Goal: Task Accomplishment & Management: Complete application form

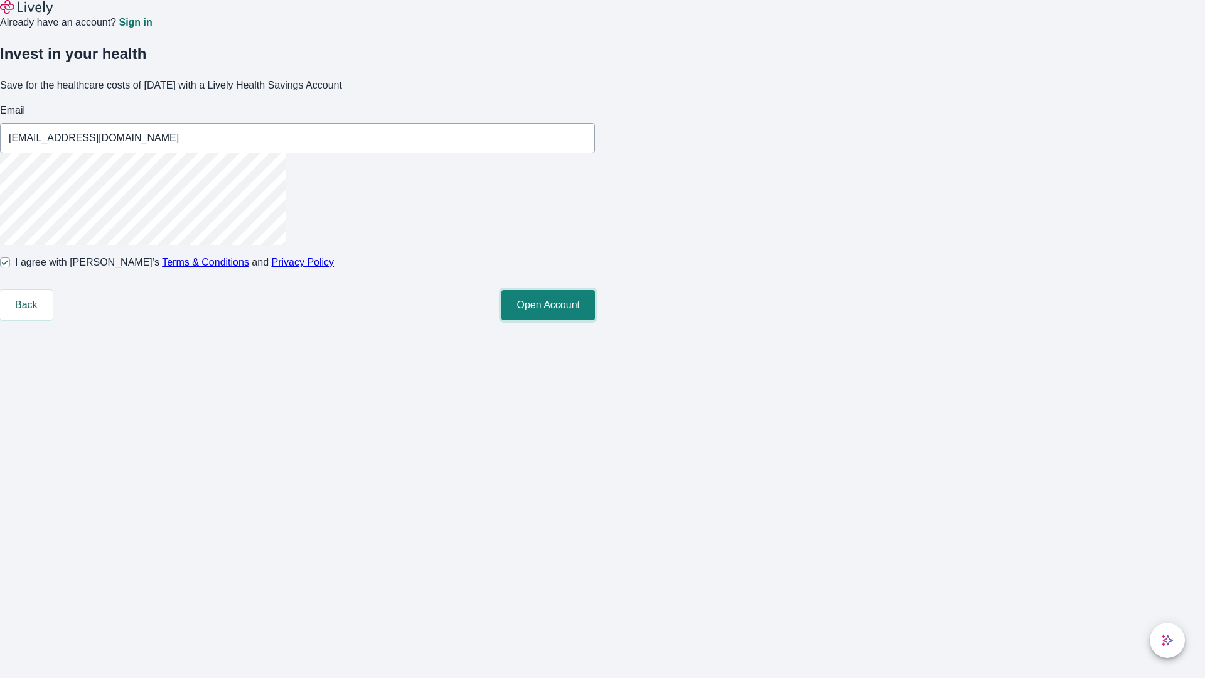
click at [595, 320] on button "Open Account" at bounding box center [547, 305] width 93 height 30
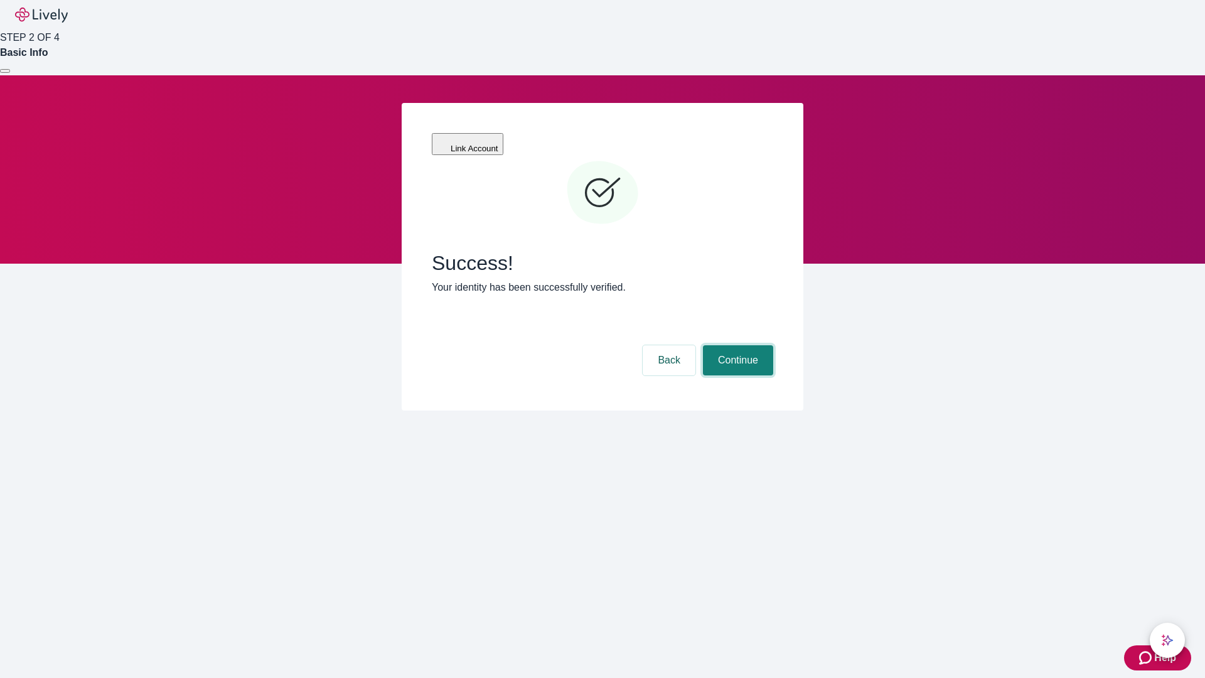
click at [736, 345] on button "Continue" at bounding box center [738, 360] width 70 height 30
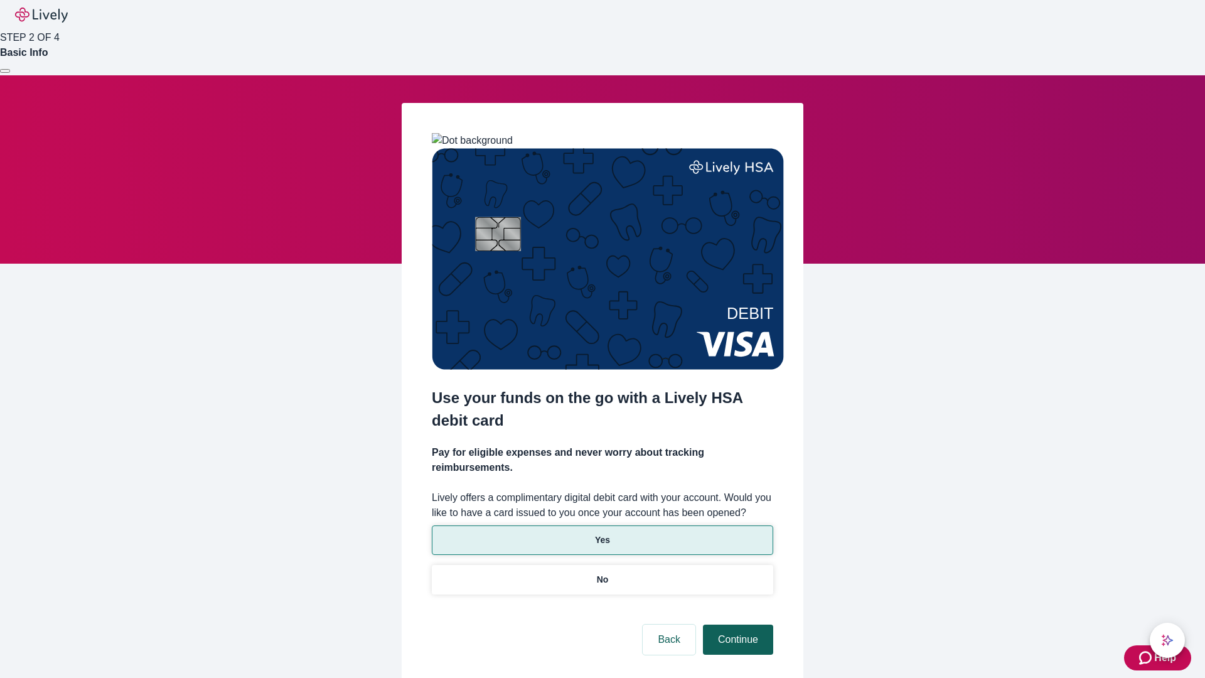
click at [602, 573] on p "No" at bounding box center [603, 579] width 12 height 13
click at [736, 624] on button "Continue" at bounding box center [738, 639] width 70 height 30
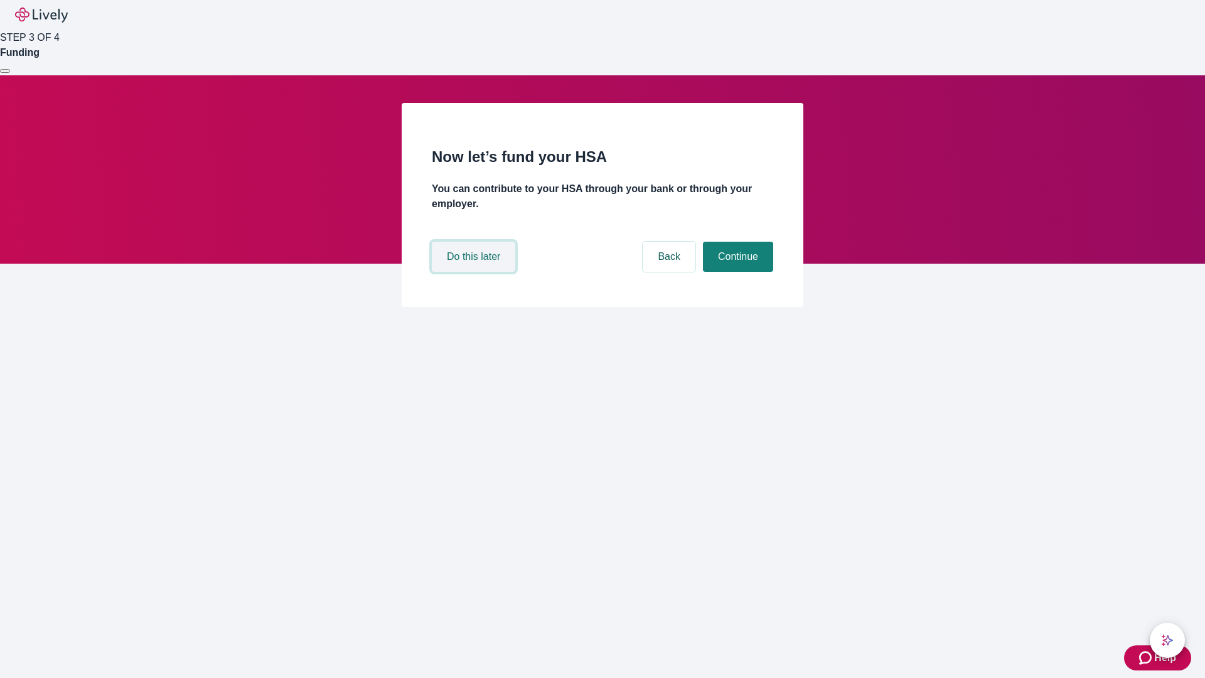
click at [475, 272] on button "Do this later" at bounding box center [473, 257] width 83 height 30
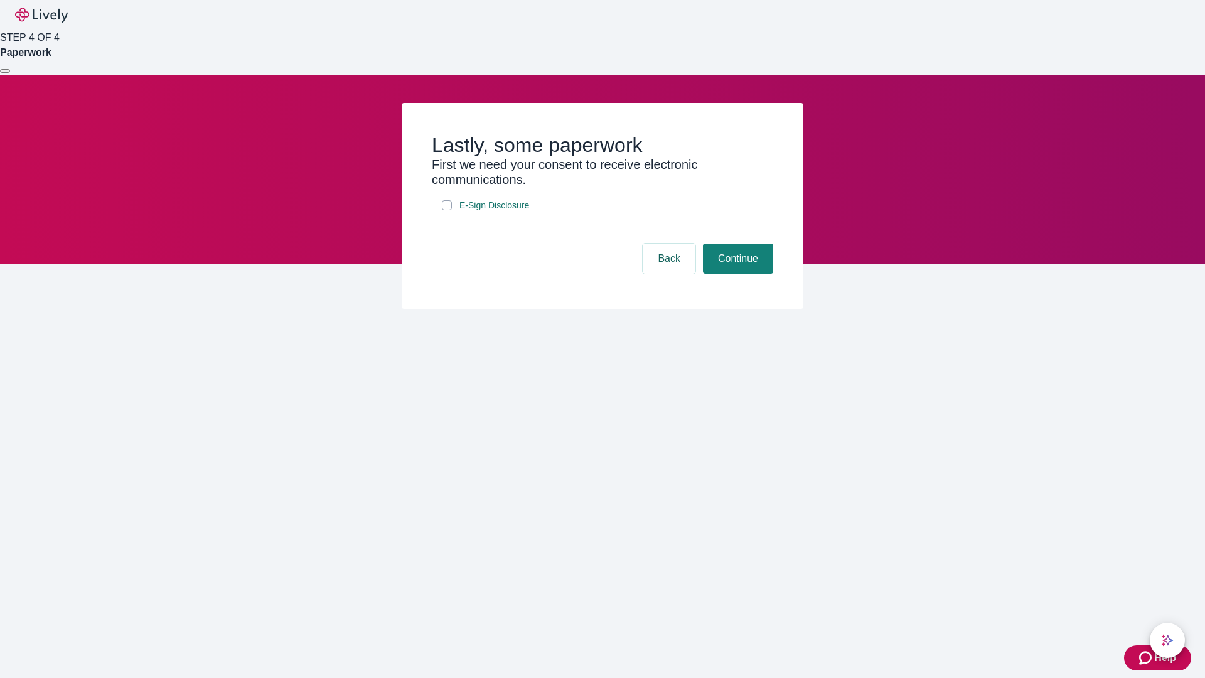
click at [447, 210] on input "E-Sign Disclosure" at bounding box center [447, 205] width 10 height 10
checkbox input "true"
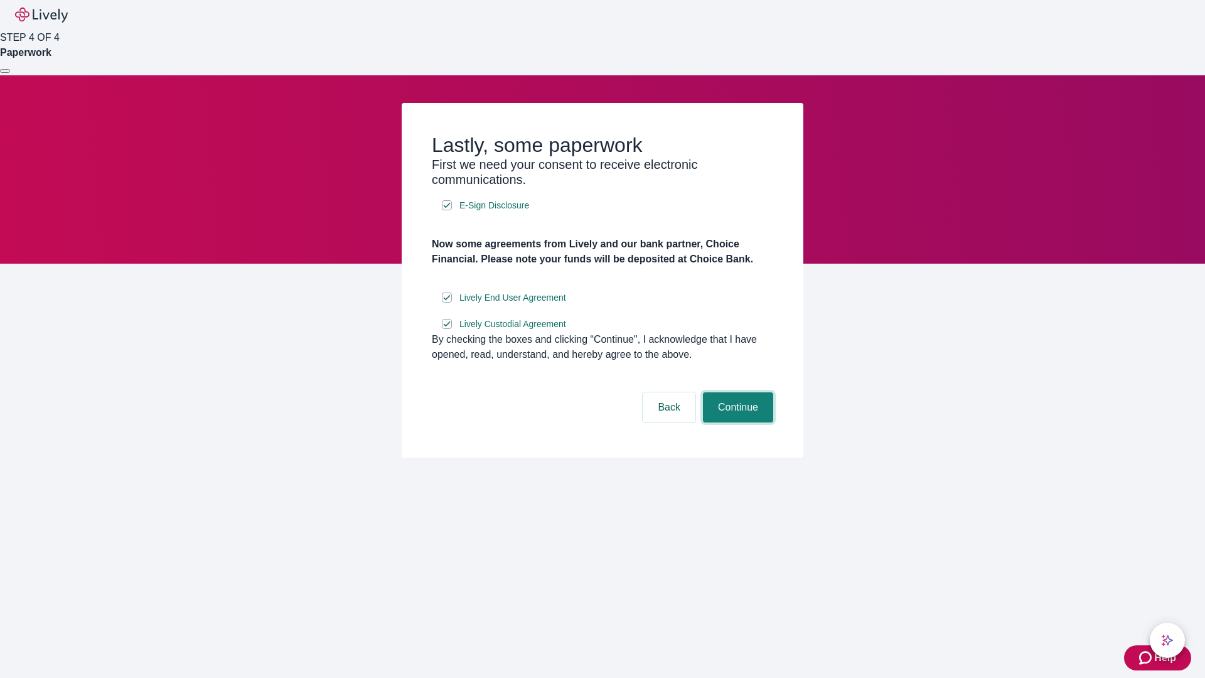
click at [736, 422] on button "Continue" at bounding box center [738, 407] width 70 height 30
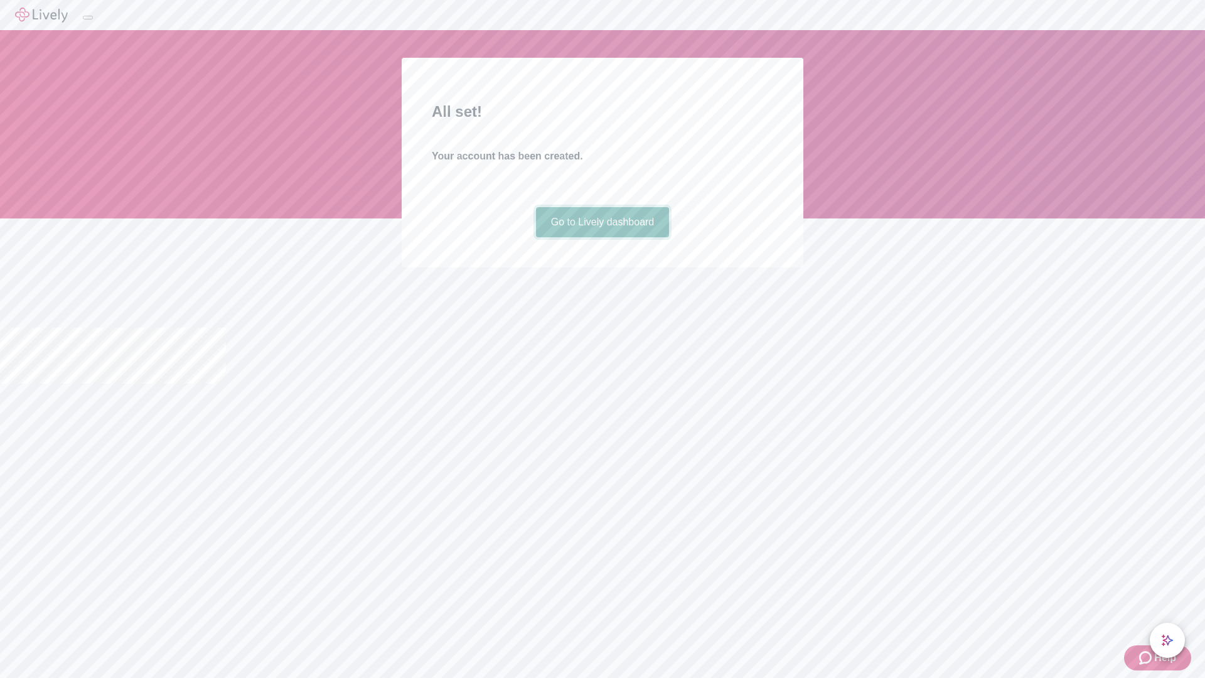
click at [602, 237] on link "Go to Lively dashboard" at bounding box center [603, 222] width 134 height 30
